Goal: Communication & Community: Answer question/provide support

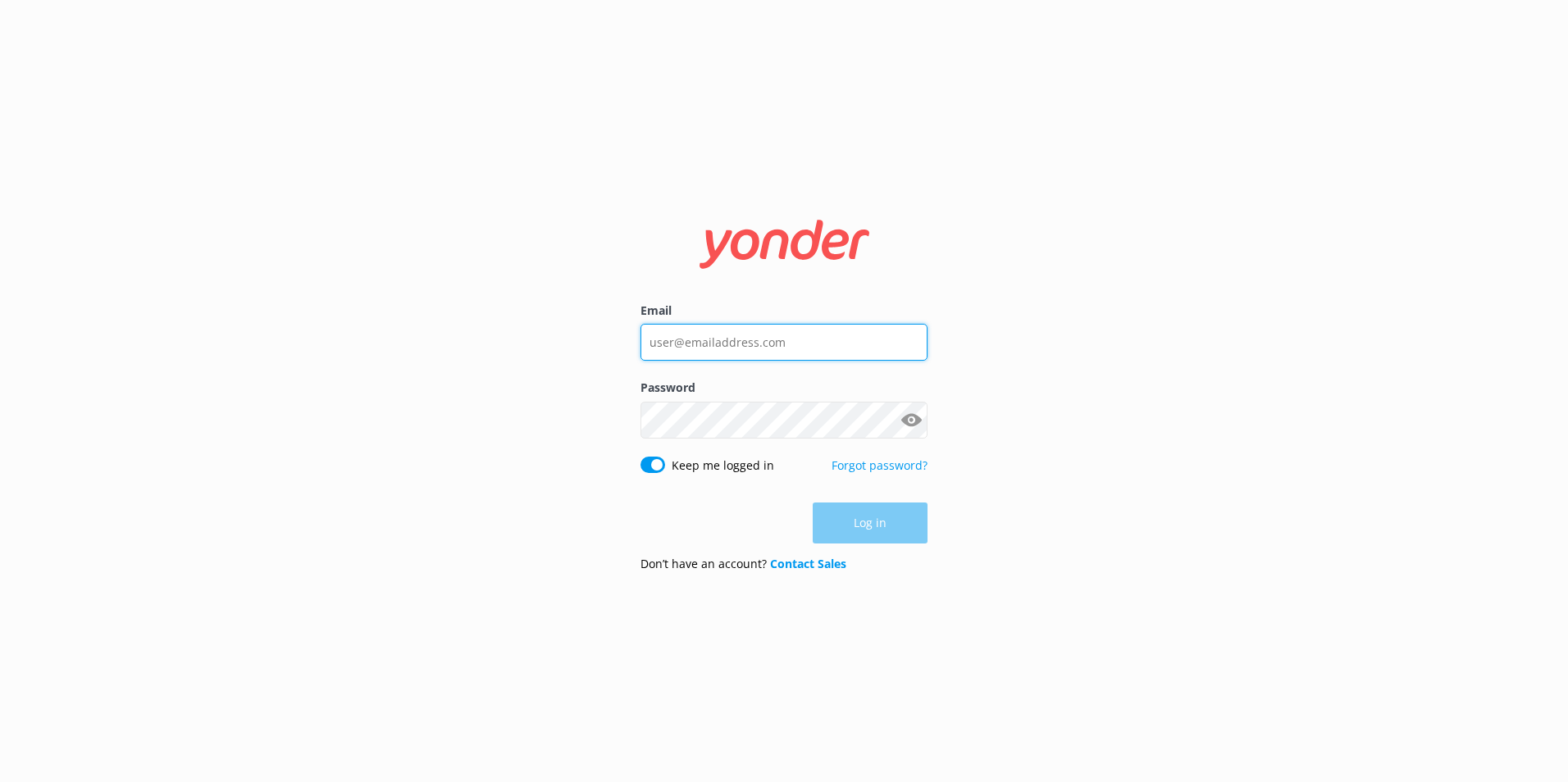
click at [679, 342] on input "Email" at bounding box center [783, 342] width 287 height 37
type input "[EMAIL_ADDRESS][DOMAIN_NAME]"
click at [643, 437] on div "Email reservations@therees.co.nz Password Show password Keep me logged in Forgo…" at bounding box center [784, 391] width 328 height 388
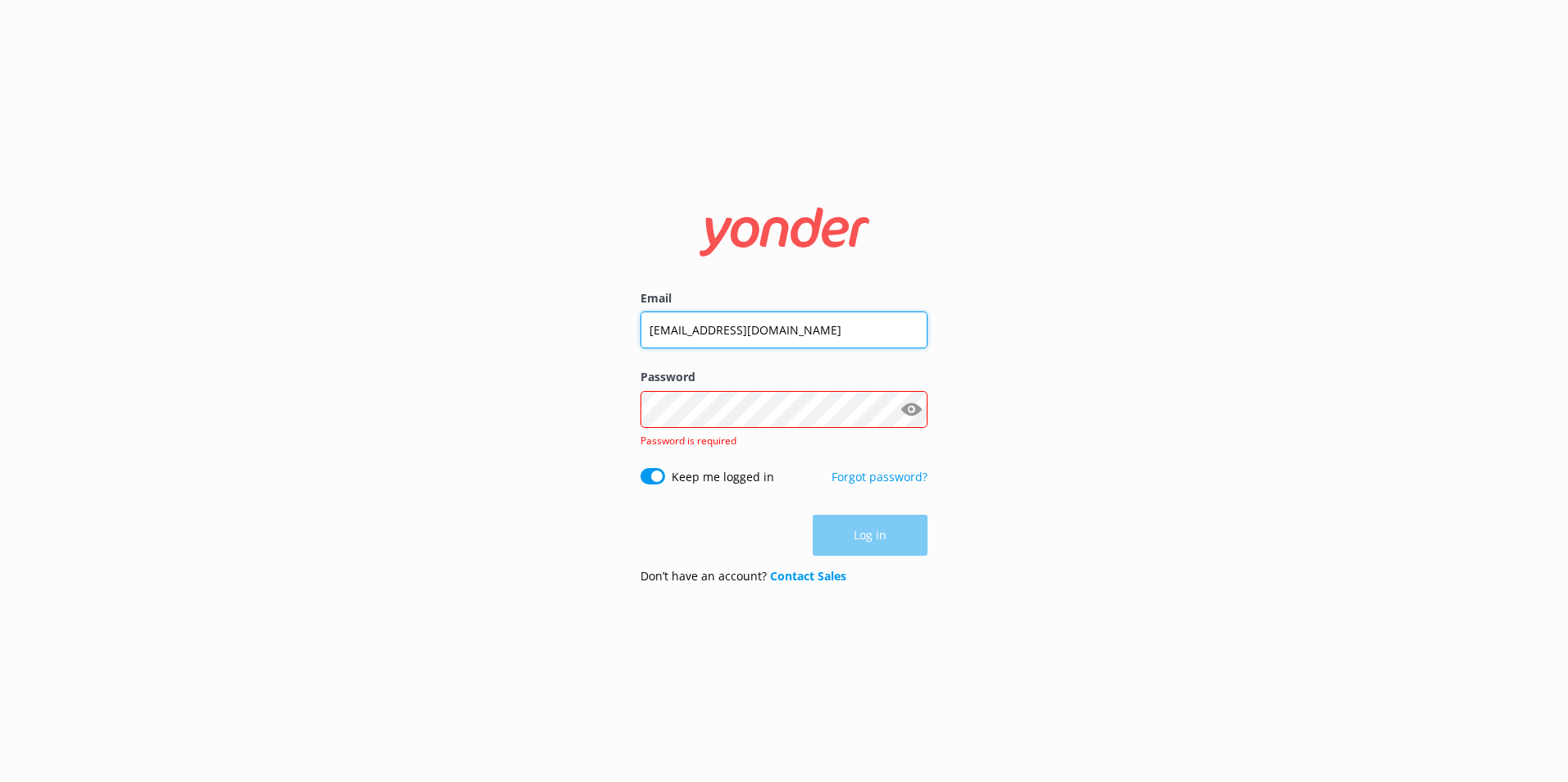
click at [713, 328] on input "[EMAIL_ADDRESS][DOMAIN_NAME]" at bounding box center [783, 330] width 287 height 37
click at [965, 327] on div "Email reservations@therees.co.nz Password Show password Password is required Ke…" at bounding box center [784, 391] width 1568 height 782
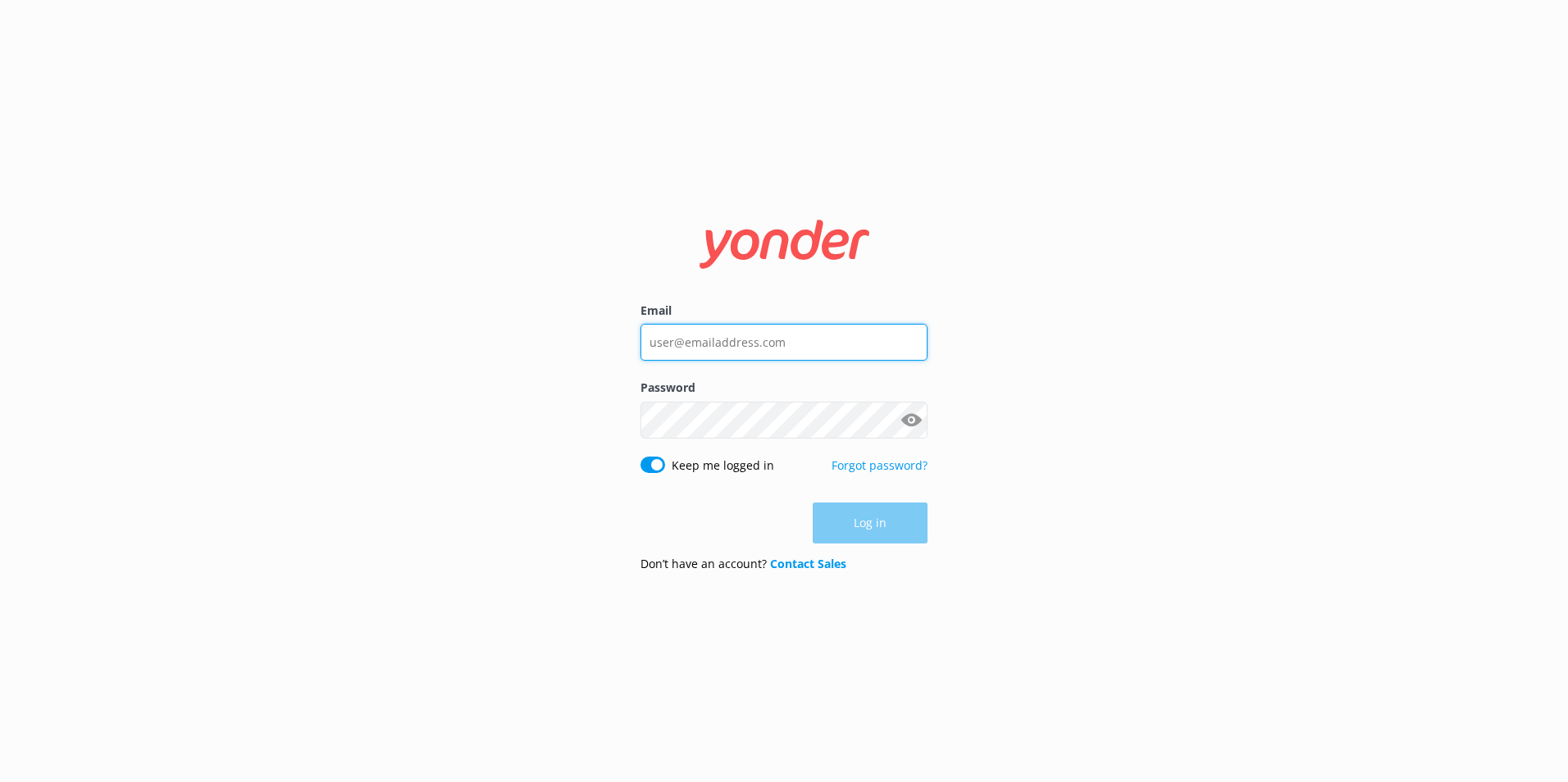
click at [693, 337] on input "Email" at bounding box center [783, 342] width 287 height 37
type input "[EMAIL_ADDRESS][DOMAIN_NAME]"
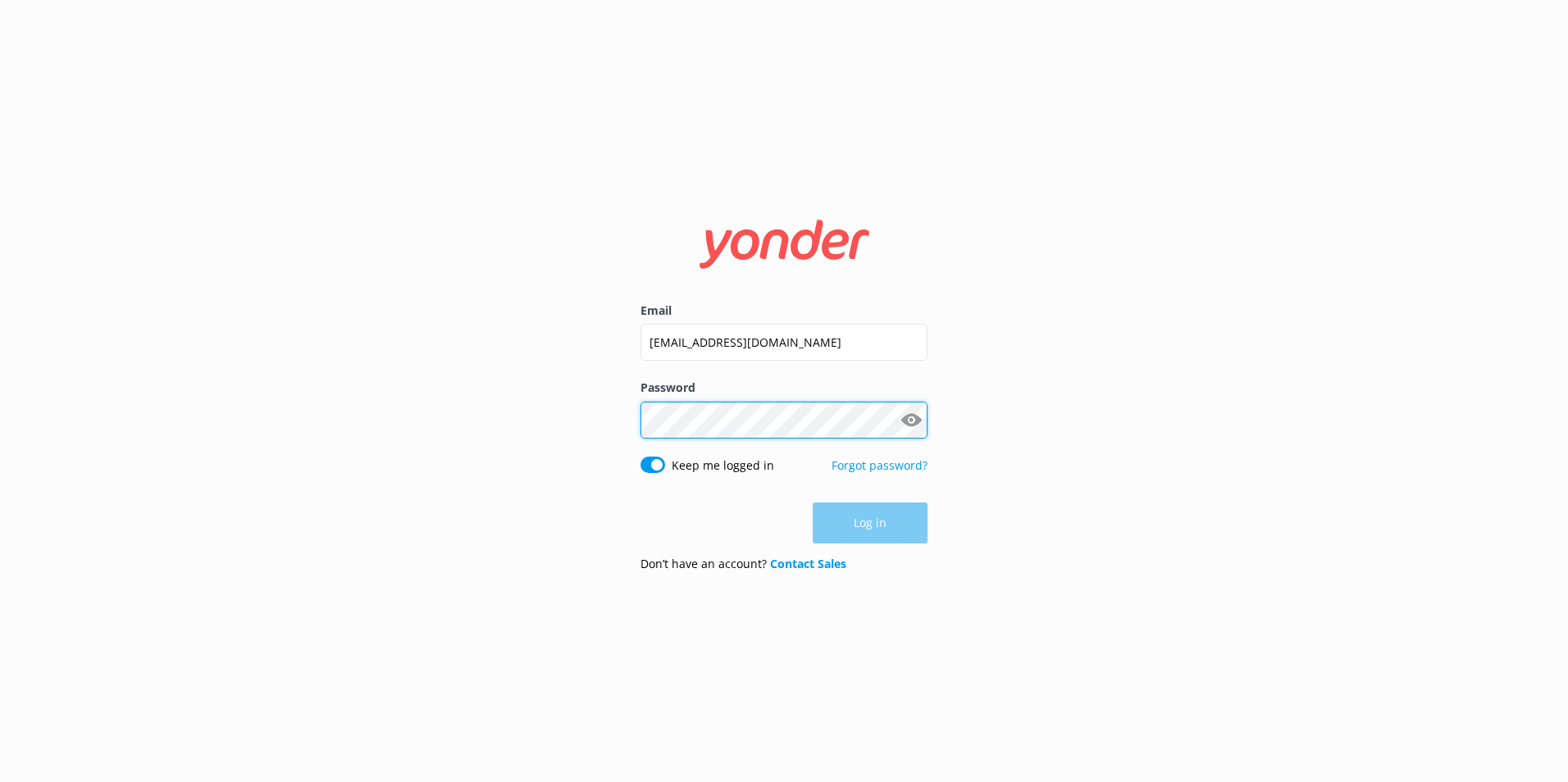
click at [686, 428] on div "Password Show password" at bounding box center [783, 417] width 287 height 77
click button "Log in" at bounding box center [870, 524] width 115 height 41
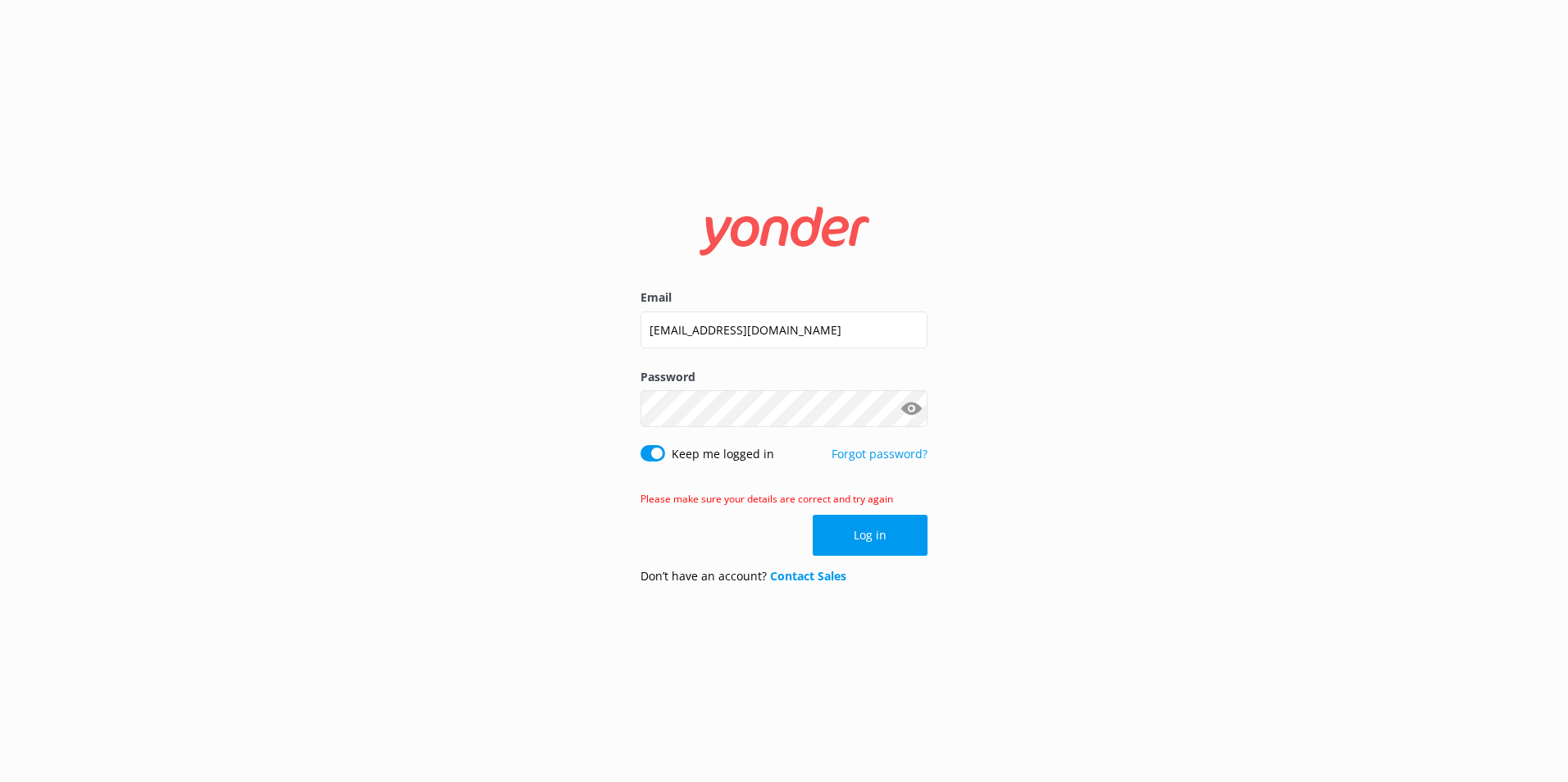
click at [911, 413] on button "Show password" at bounding box center [910, 408] width 32 height 32
click at [614, 409] on div "Email [EMAIL_ADDRESS][DOMAIN_NAME] Password Show password Keep me logged in For…" at bounding box center [784, 391] width 1568 height 782
click at [870, 535] on button "Log in" at bounding box center [870, 534] width 115 height 41
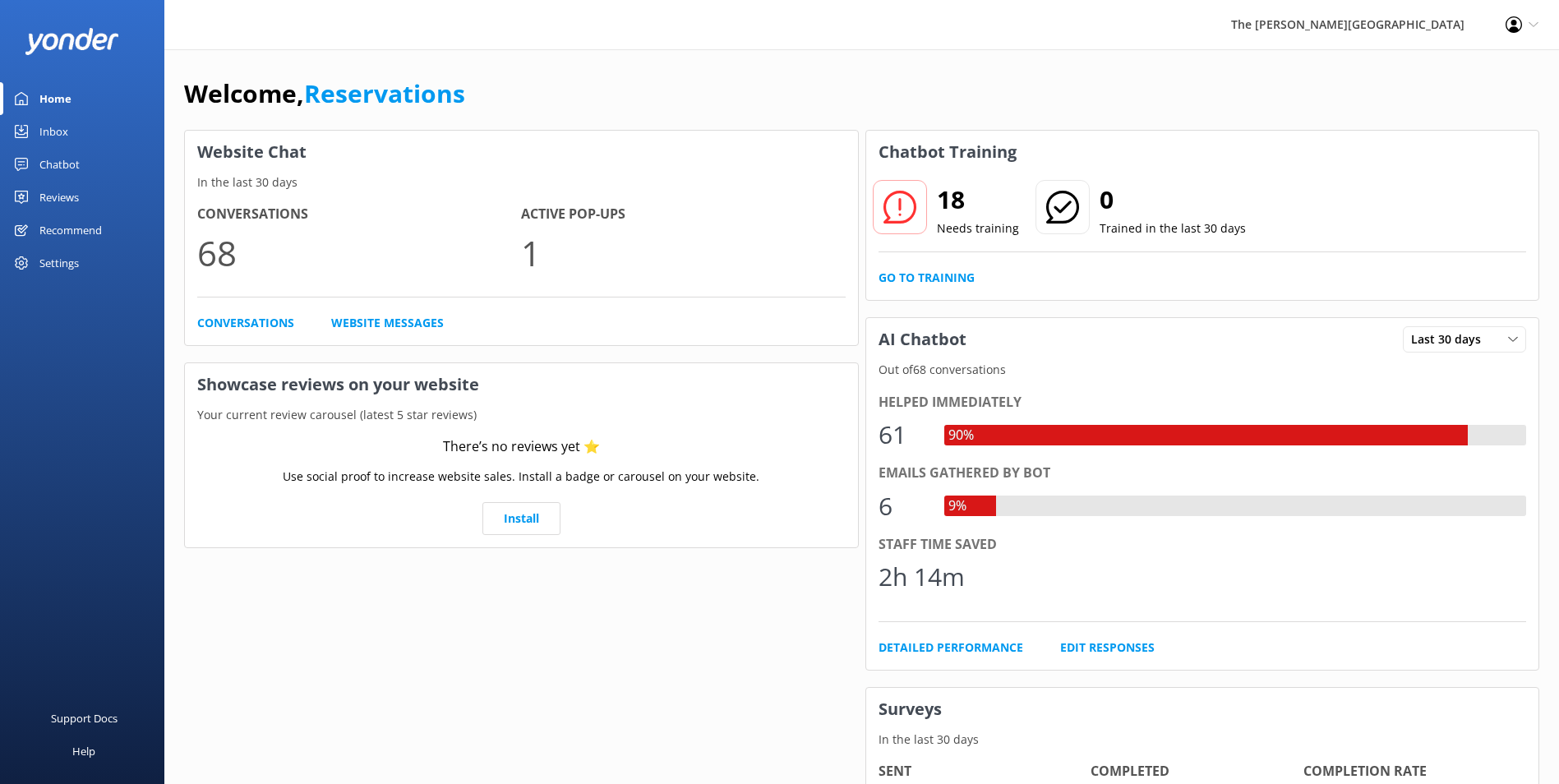
click at [51, 162] on div "Chatbot" at bounding box center [59, 164] width 40 height 32
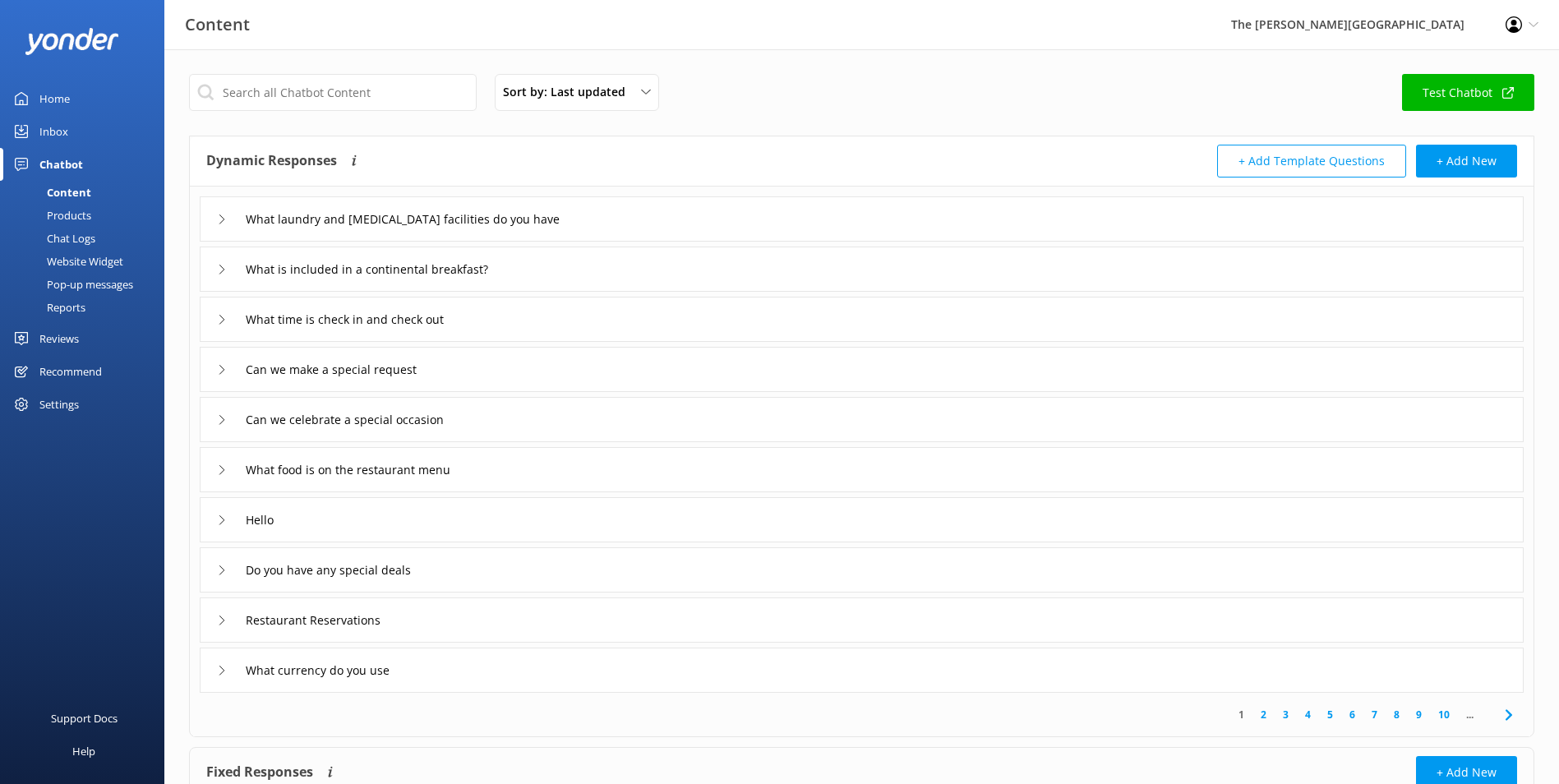
click at [53, 122] on div "Inbox" at bounding box center [53, 131] width 29 height 32
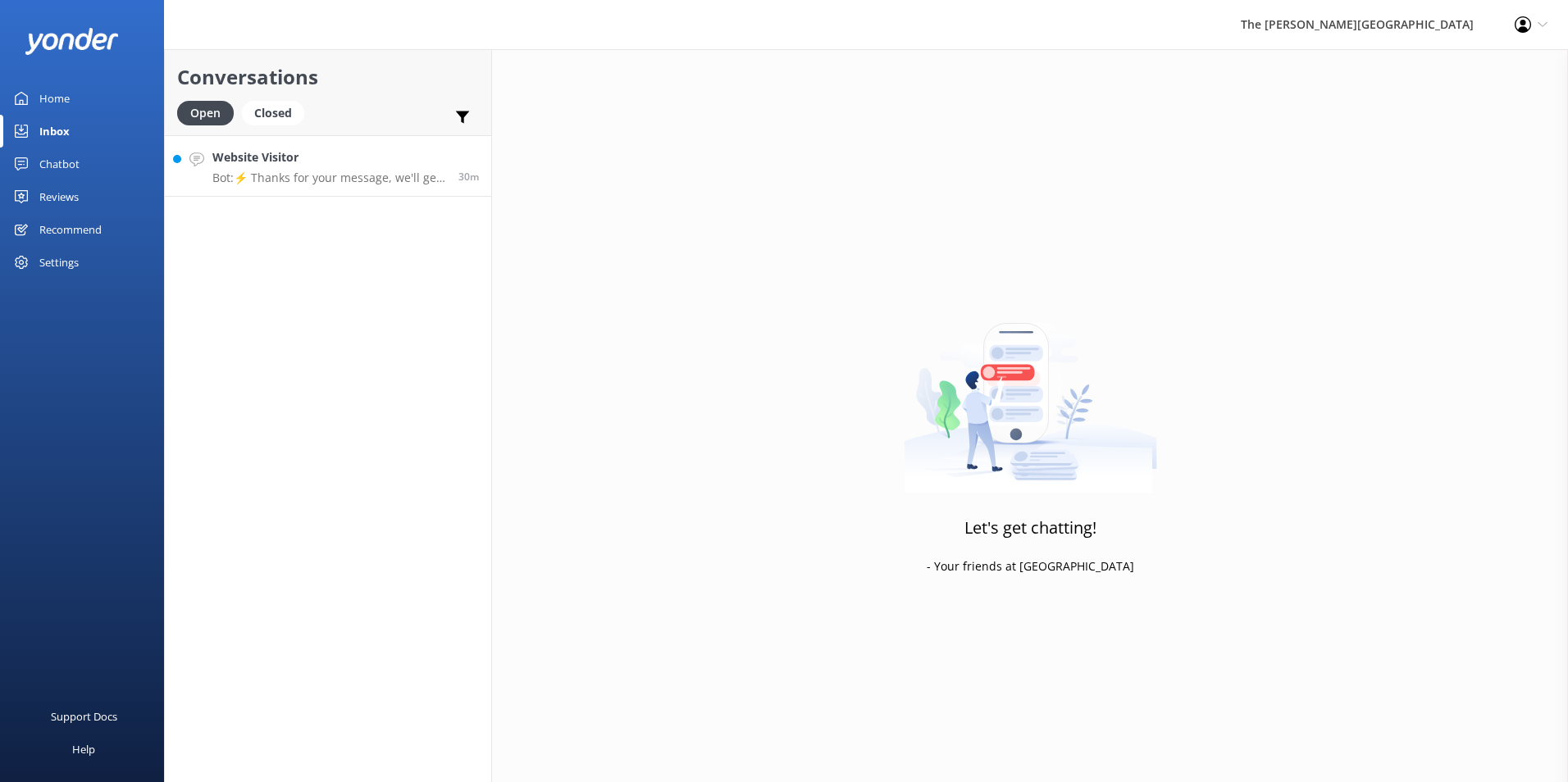
click at [284, 170] on div "Website Visitor Bot: ⚡ Thanks for your message, we'll get back to you as soon a…" at bounding box center [328, 166] width 234 height 35
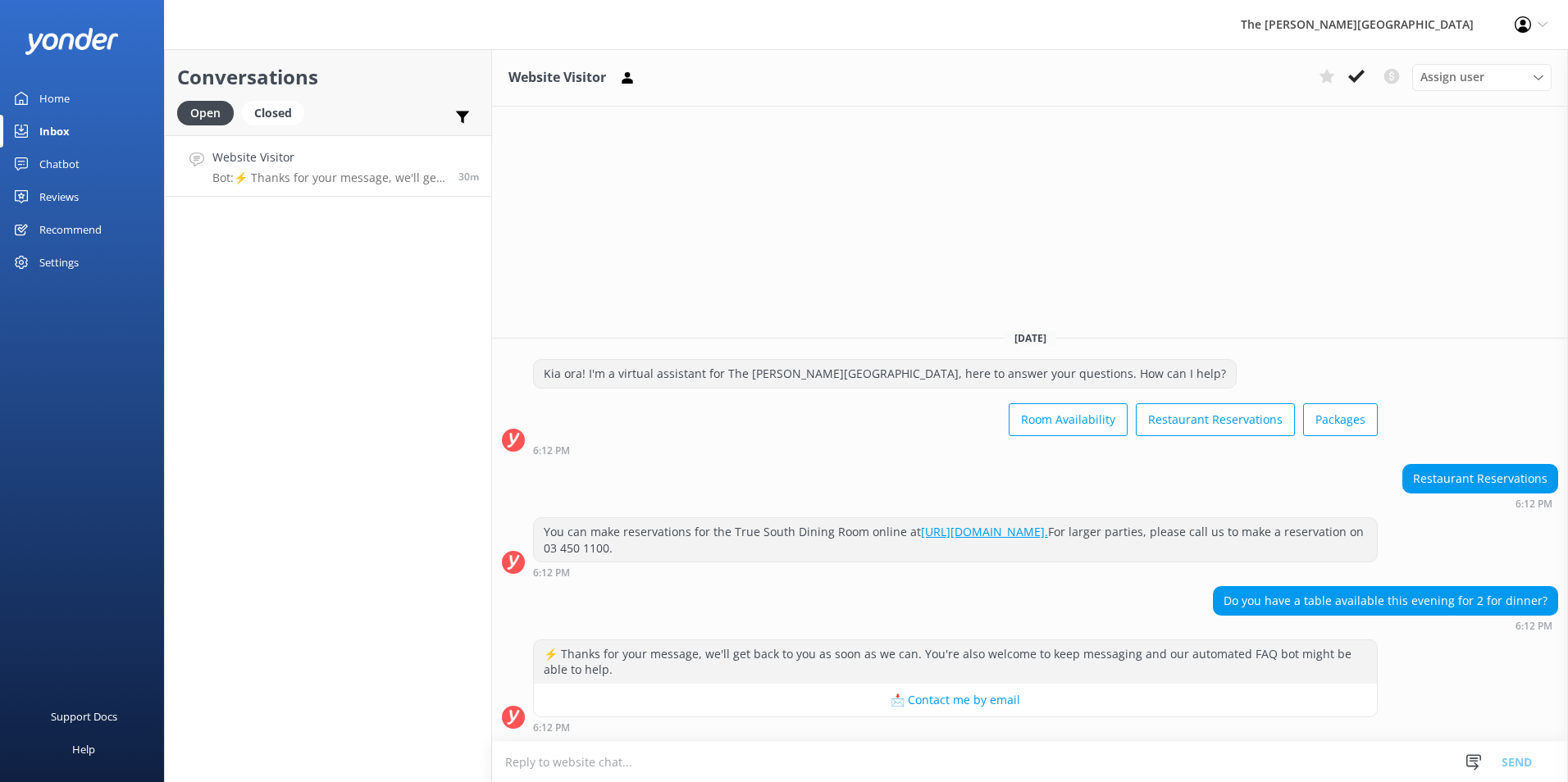
click at [556, 769] on textarea at bounding box center [1030, 762] width 1076 height 40
type textarea "U"
click at [540, 770] on textarea at bounding box center [1030, 762] width 1076 height 40
click at [618, 765] on textarea at bounding box center [1030, 762] width 1076 height 40
click at [752, 752] on textarea at bounding box center [1030, 762] width 1076 height 40
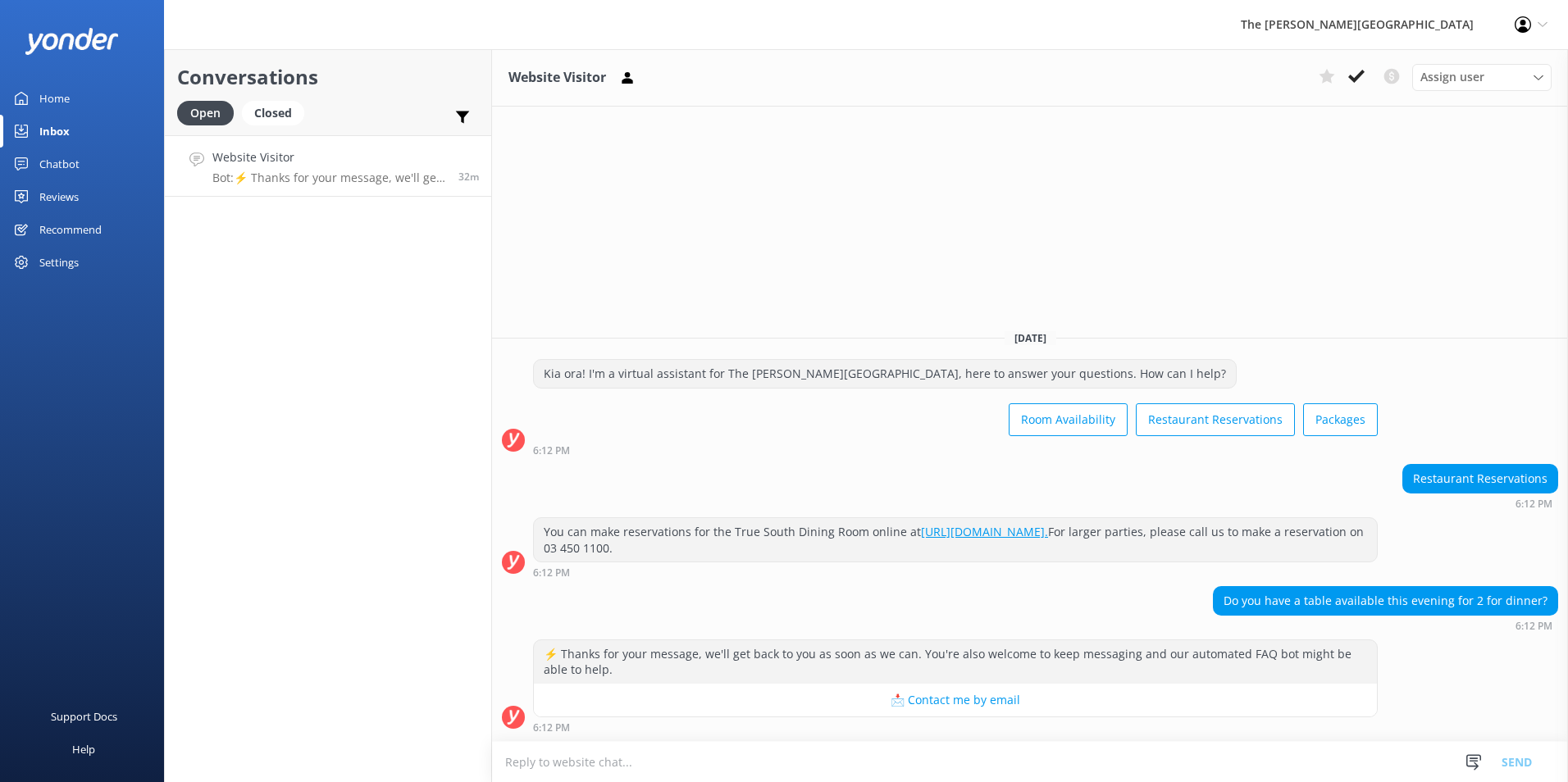
paste textarea "Kia Ora, Unfortunately, we do not have any availability tonight in our restaura…"
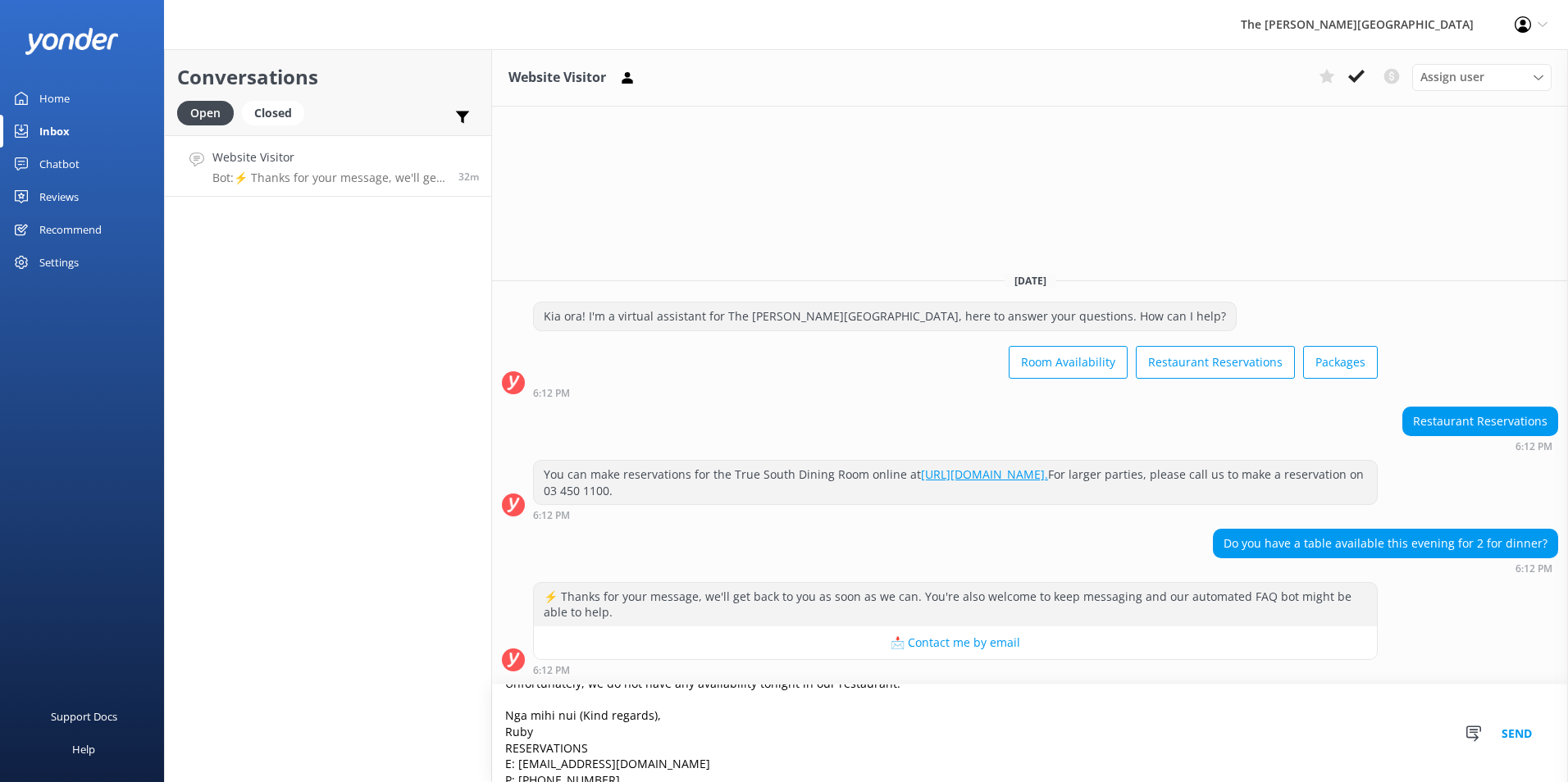
scroll to position [82, 0]
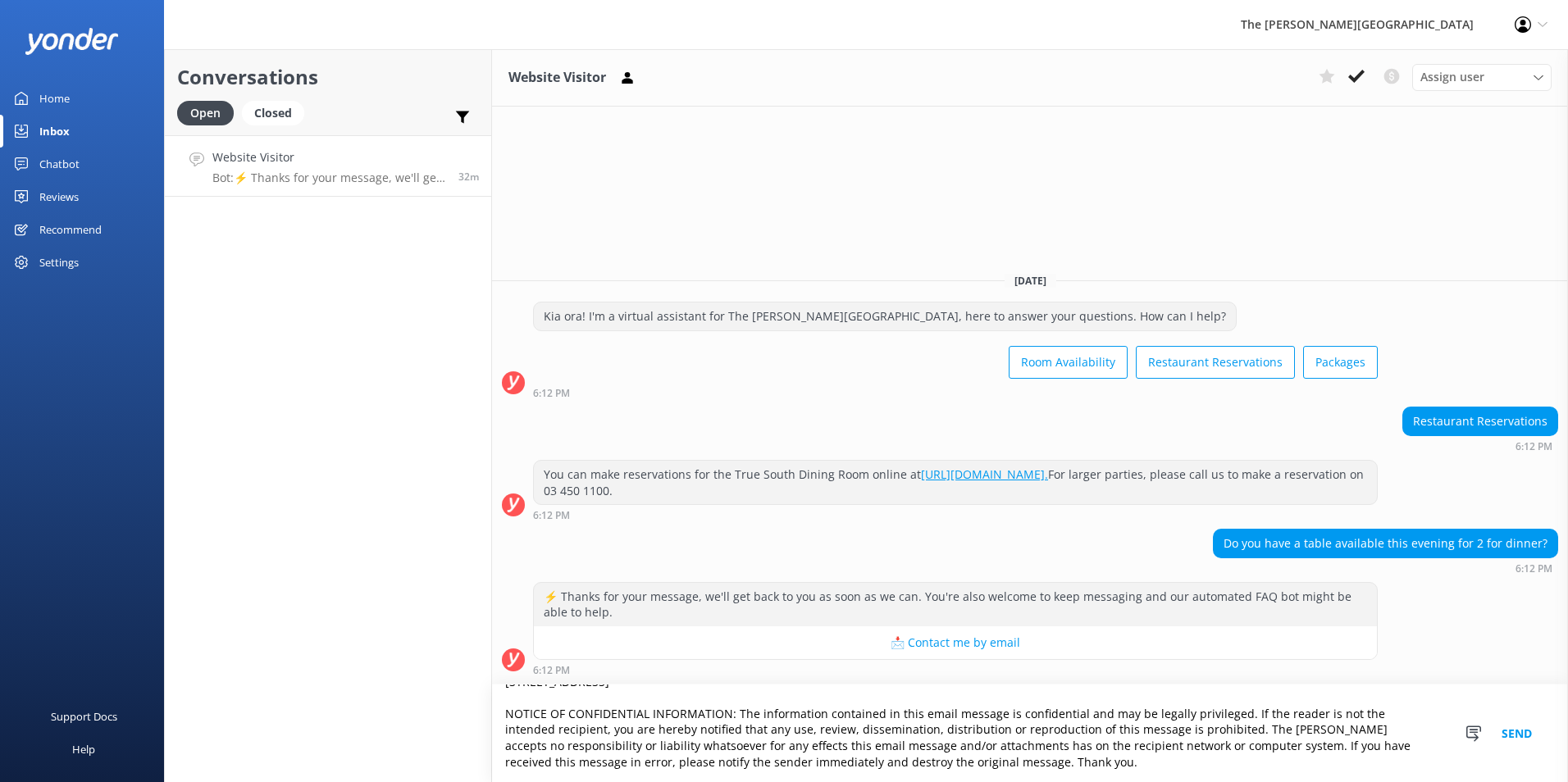
drag, startPoint x: 503, startPoint y: 729, endPoint x: 733, endPoint y: 824, distance: 248.8
click at [733, 781] on html "The [PERSON_NAME] Hotel Profile Settings Logout Home Inbox Chatbot Content Prod…" at bounding box center [784, 391] width 1568 height 782
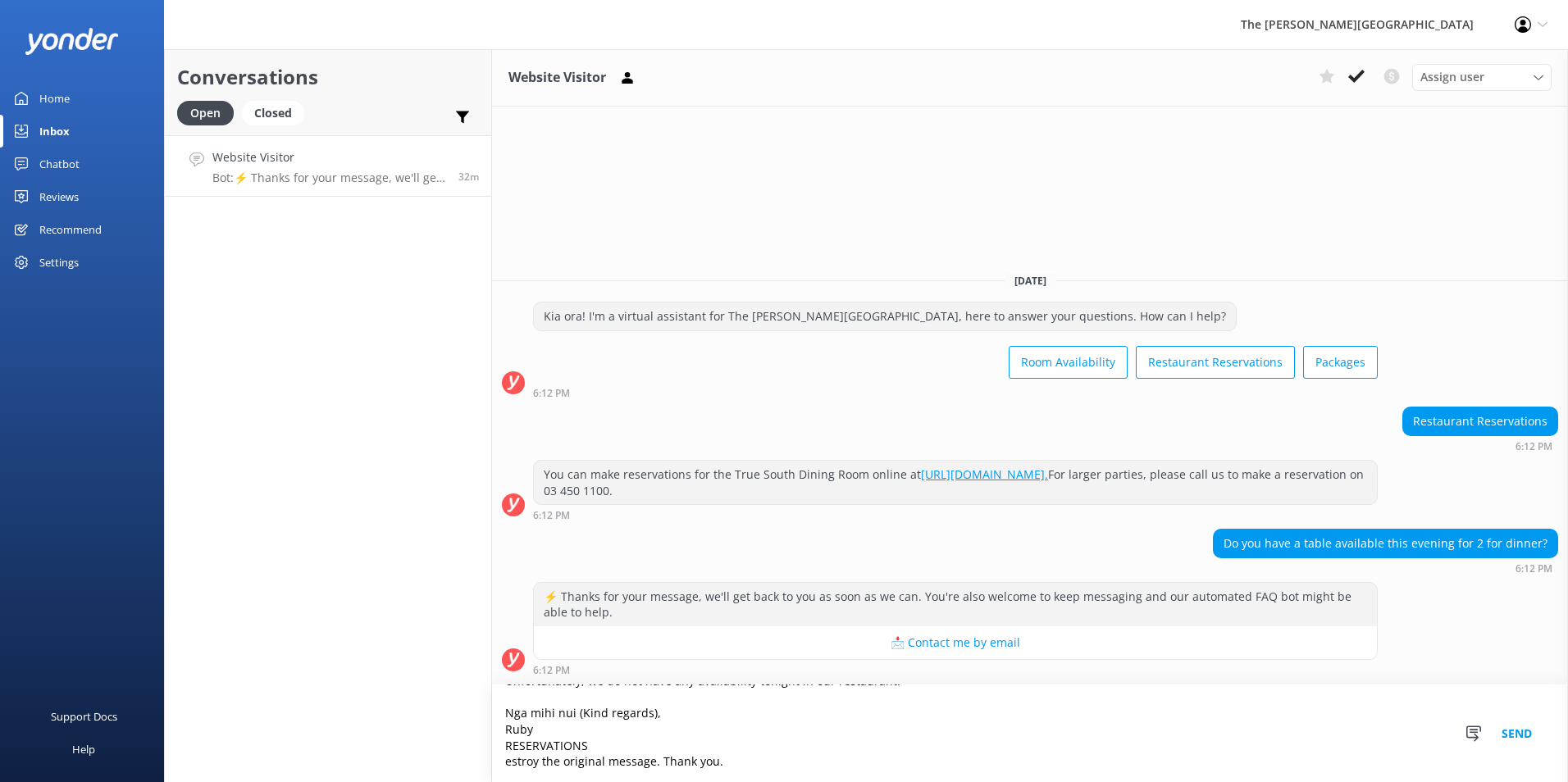
scroll to position [56, 0]
drag, startPoint x: 737, startPoint y: 760, endPoint x: 486, endPoint y: 770, distance: 251.2
click at [486, 770] on div "Conversations Open Closed Important Converted Assigned to me Unassigned Website…" at bounding box center [865, 416] width 1404 height 733
type textarea "Kia Ora, Unfortunately, we do not have any availability tonight in our restaura…"
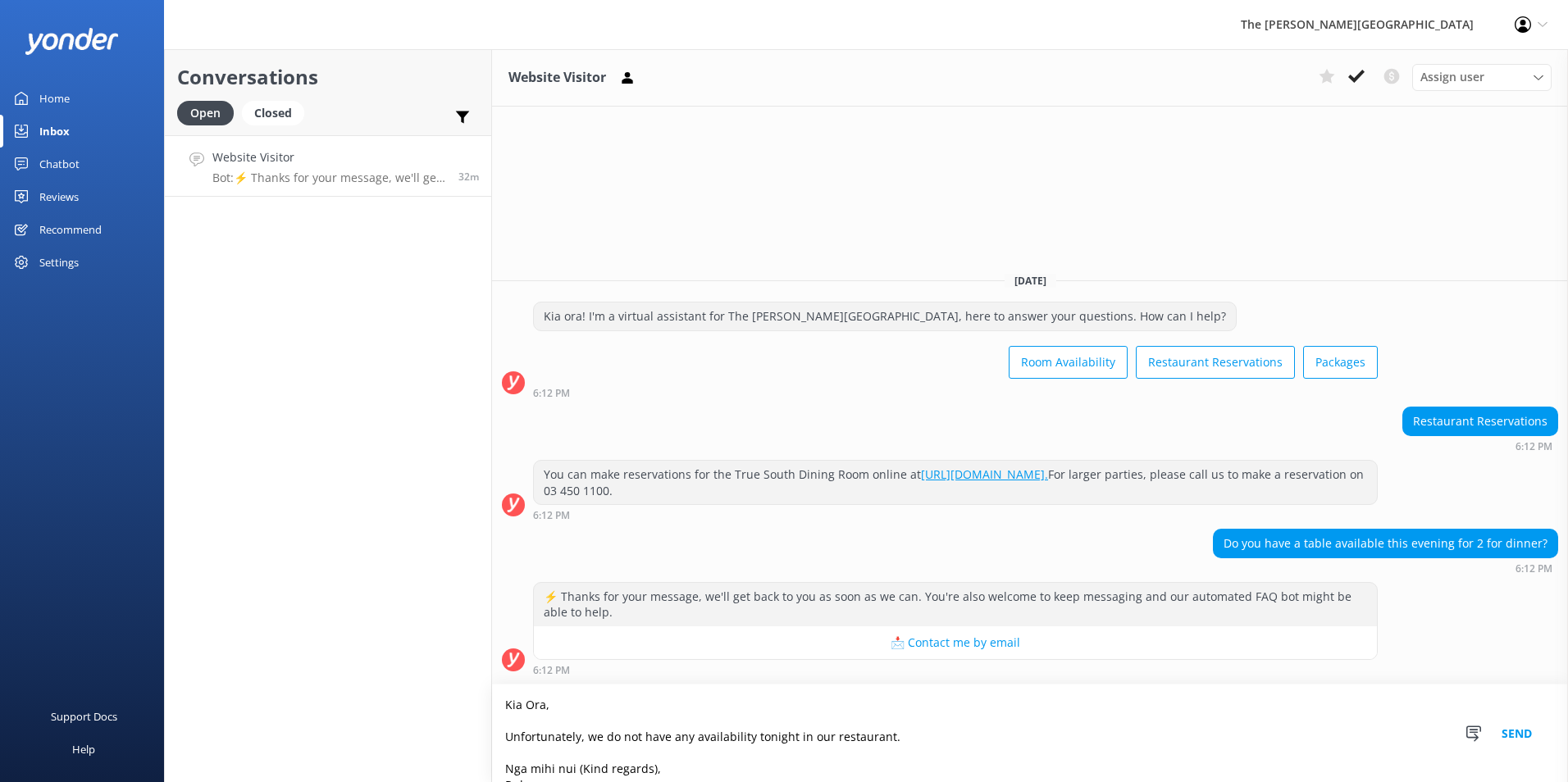
click at [1516, 732] on button "Send" at bounding box center [1516, 733] width 62 height 97
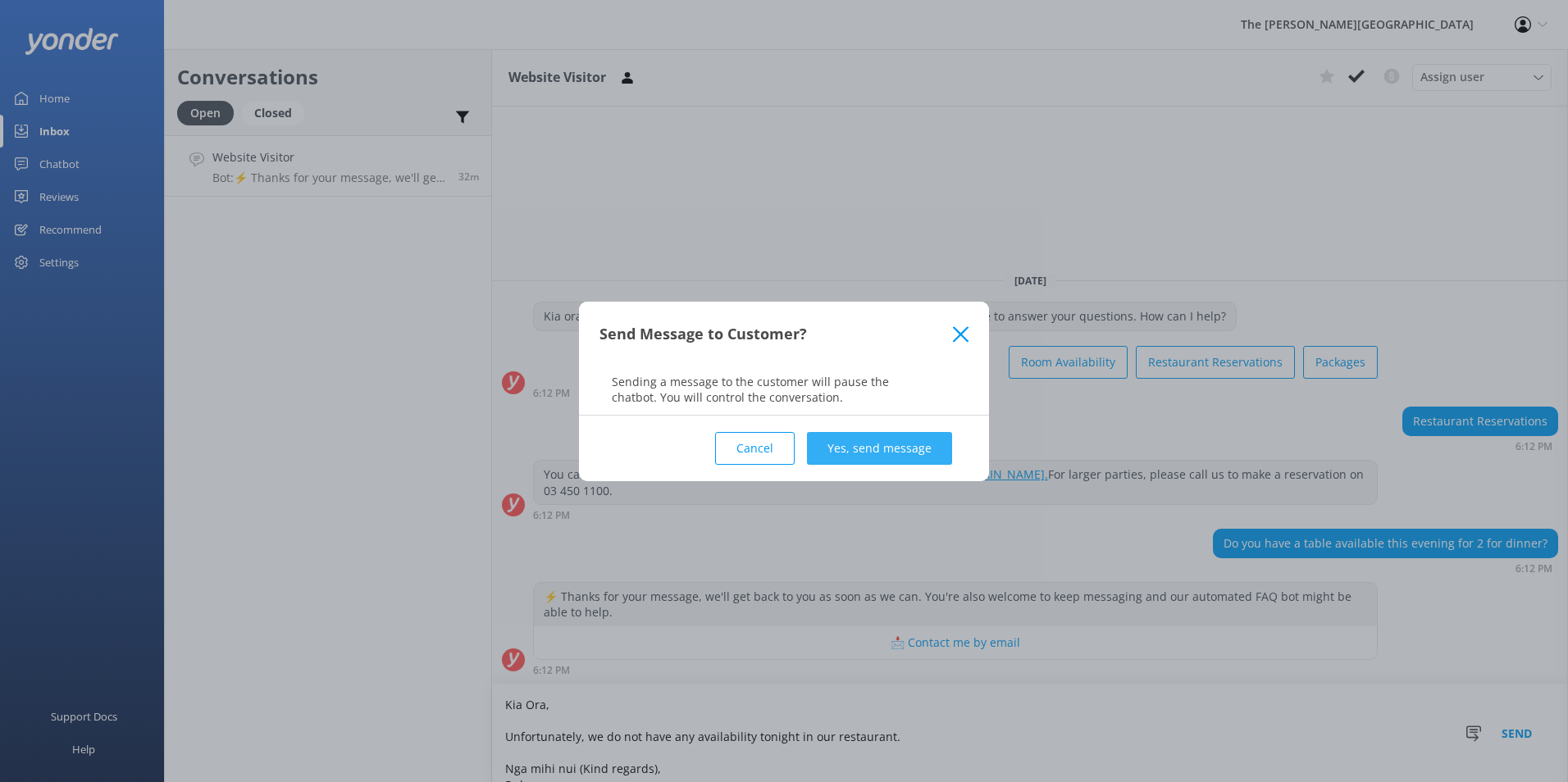
click at [885, 442] on button "Yes, send message" at bounding box center [880, 448] width 145 height 32
